Goal: Task Accomplishment & Management: Manage account settings

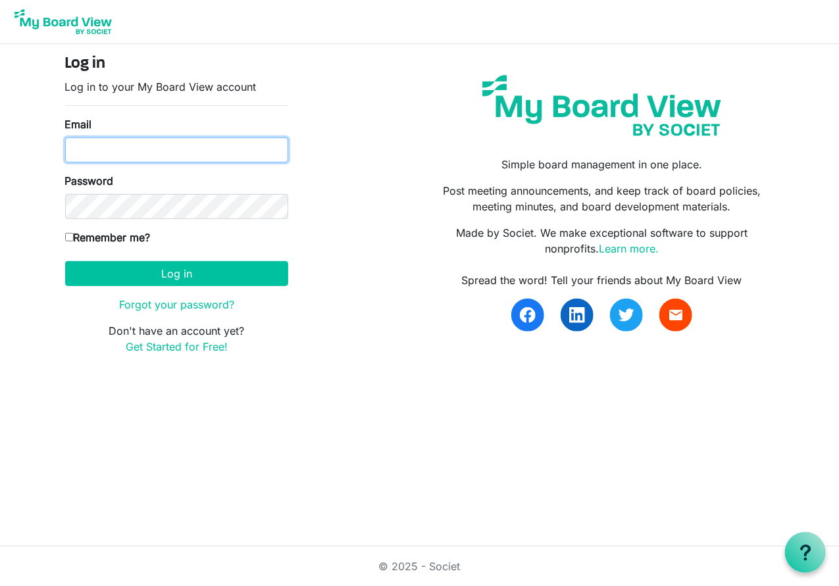
click at [92, 151] on input "Email" at bounding box center [176, 150] width 223 height 25
type input "[PERSON_NAME][EMAIL_ADDRESS][DOMAIN_NAME]"
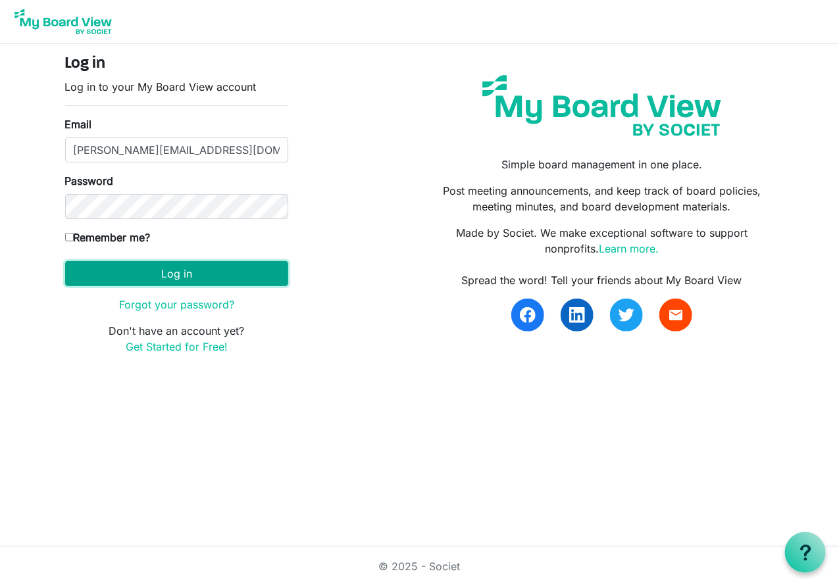
click at [178, 276] on button "Log in" at bounding box center [176, 273] width 223 height 25
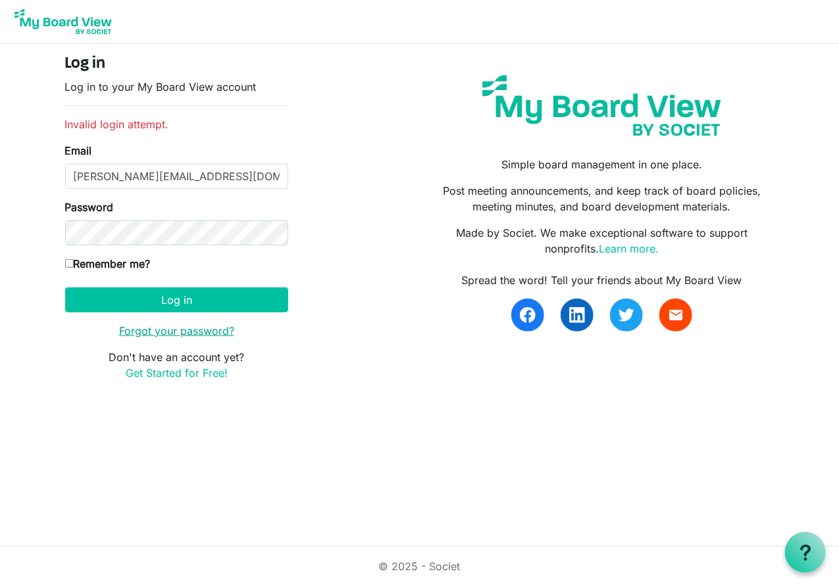
click at [180, 336] on link "Forgot your password?" at bounding box center [176, 330] width 115 height 13
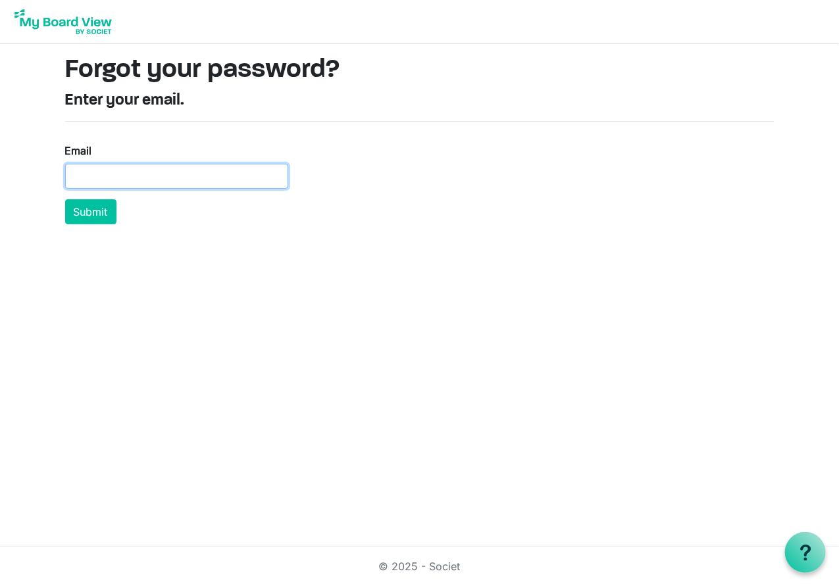
click at [113, 172] on input "Email" at bounding box center [176, 176] width 223 height 25
type input "[PERSON_NAME][EMAIL_ADDRESS][DOMAIN_NAME]"
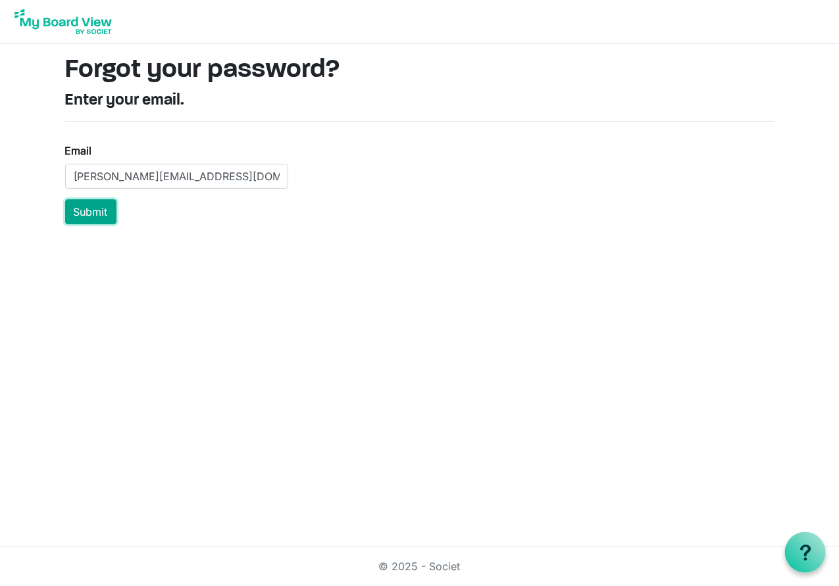
click at [89, 208] on button "Submit" at bounding box center [90, 211] width 51 height 25
click at [94, 219] on button "Submit" at bounding box center [89, 211] width 51 height 25
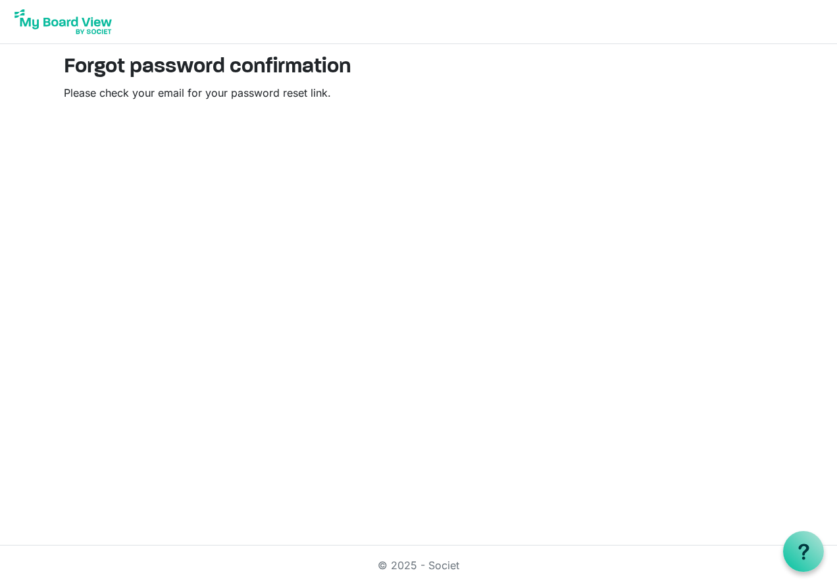
drag, startPoint x: 0, startPoint y: 0, endPoint x: 331, endPoint y: 248, distance: 413.7
click at [331, 248] on html "Forgot password confirmation Please check your email for your password reset li…" at bounding box center [418, 292] width 837 height 585
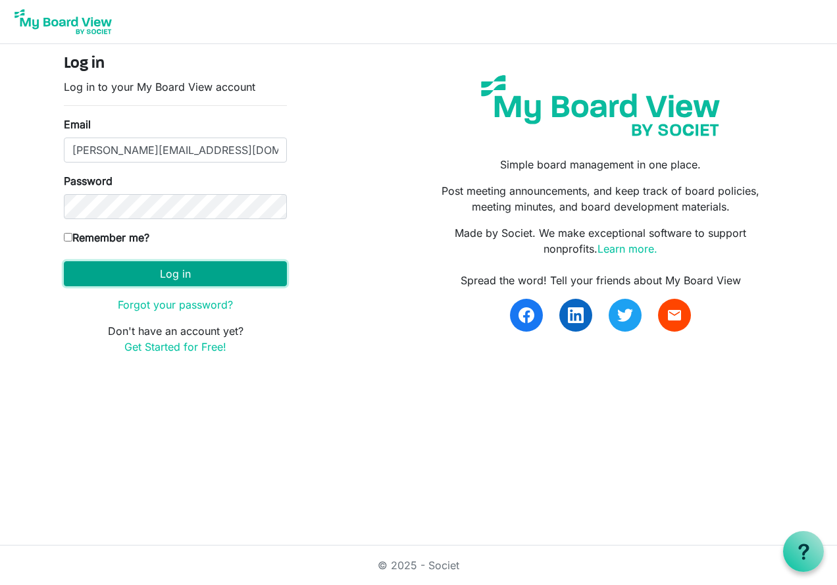
click at [168, 274] on button "Log in" at bounding box center [175, 273] width 223 height 25
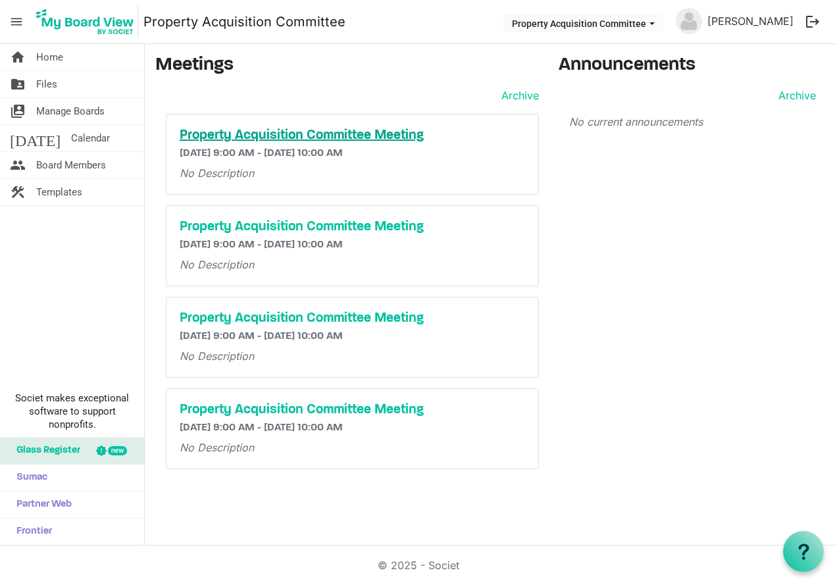
click at [276, 132] on h5 "Property Acquisition Committee Meeting" at bounding box center [352, 136] width 345 height 16
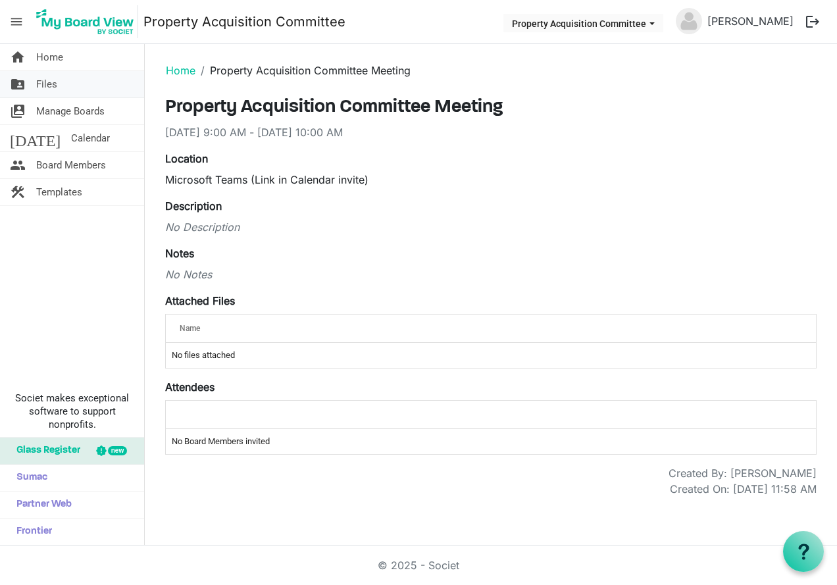
click at [42, 84] on span "Files" at bounding box center [46, 84] width 21 height 26
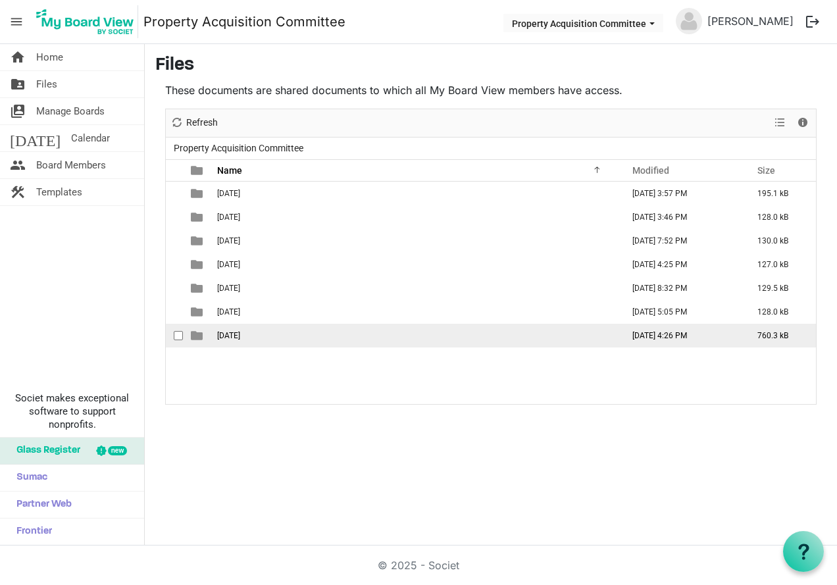
click at [235, 337] on span "[DATE]" at bounding box center [228, 335] width 23 height 9
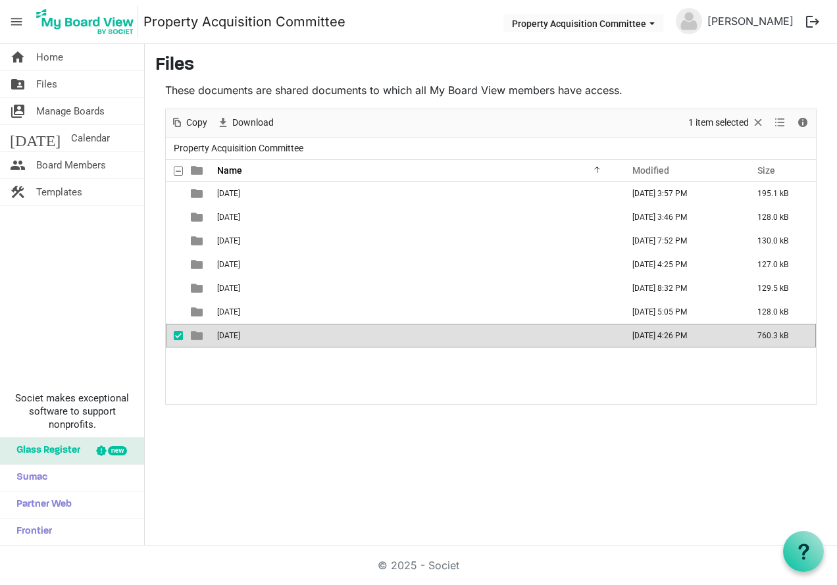
click at [235, 337] on span "[DATE]" at bounding box center [228, 335] width 23 height 9
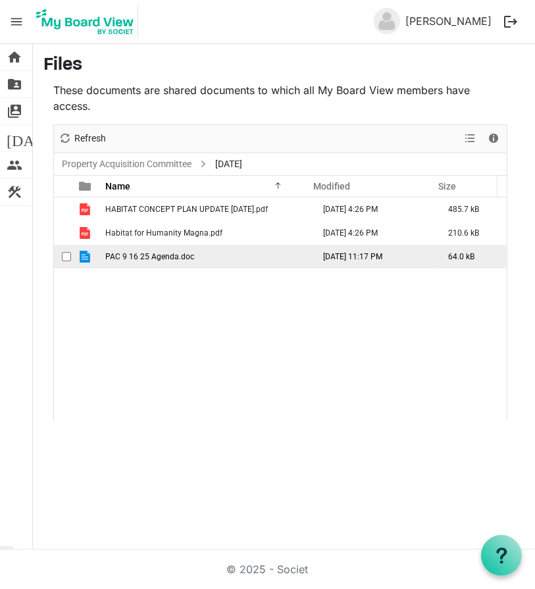
click at [166, 261] on td "PAC 9 16 25 Agenda.doc" at bounding box center [205, 257] width 208 height 24
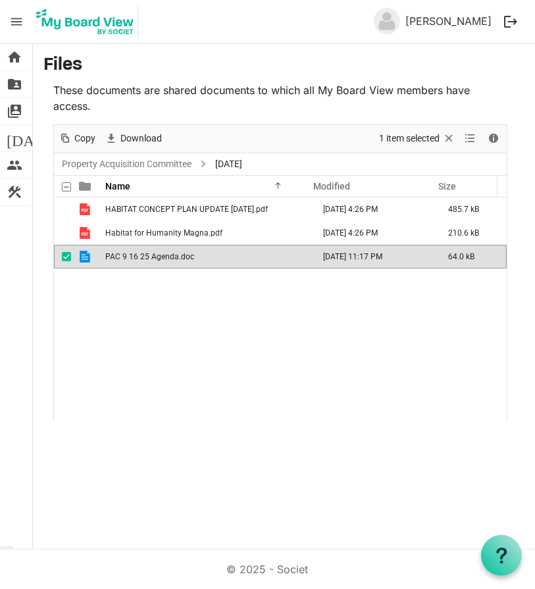
click at [166, 261] on td "PAC 9 16 25 Agenda.doc" at bounding box center [205, 257] width 208 height 24
